Goal: Information Seeking & Learning: Find specific fact

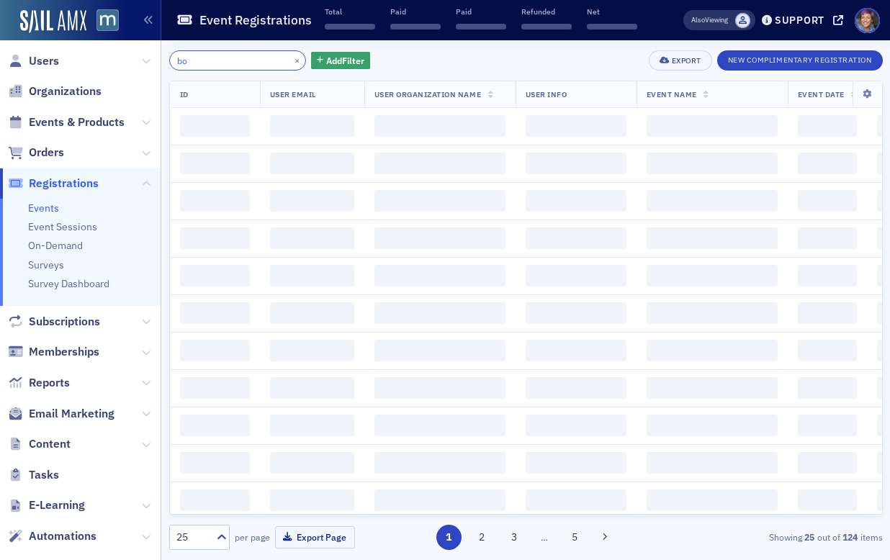
type input "b"
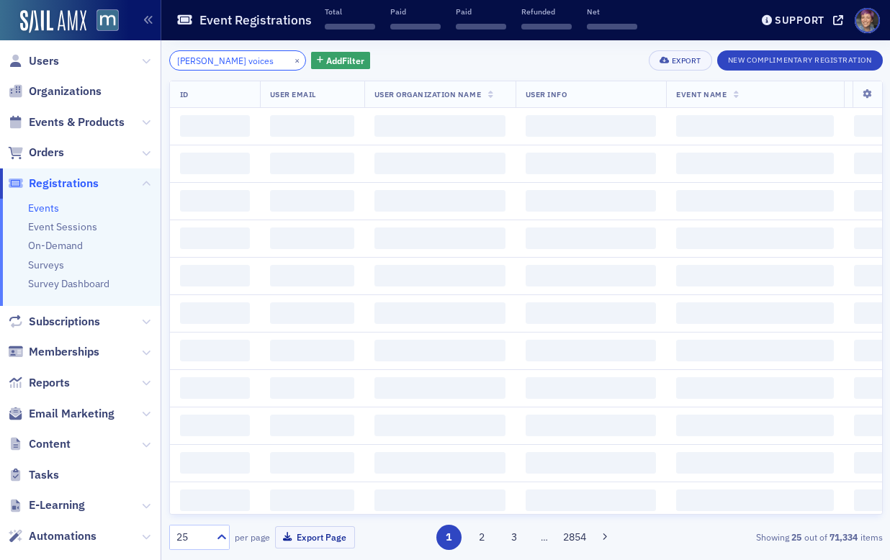
scroll to position [0, 5]
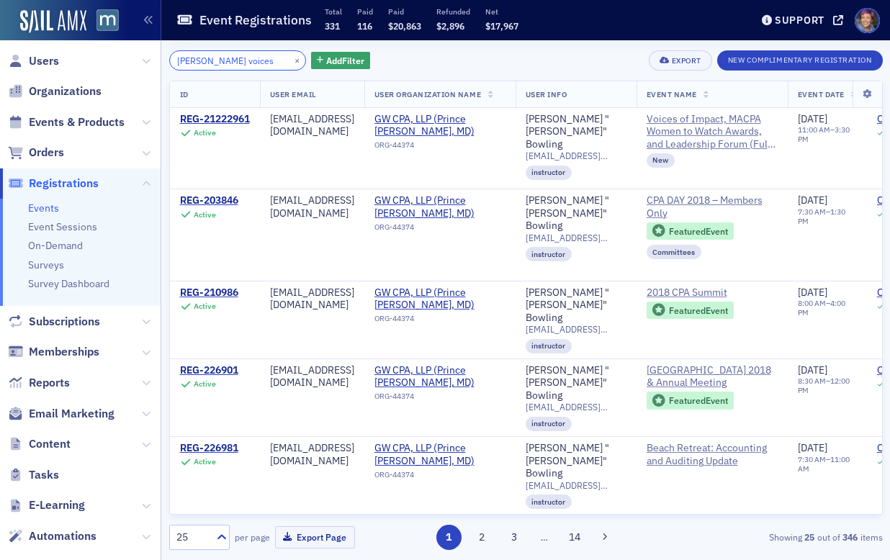
type input "samantha bowling voices"
